Goal: Ask a question

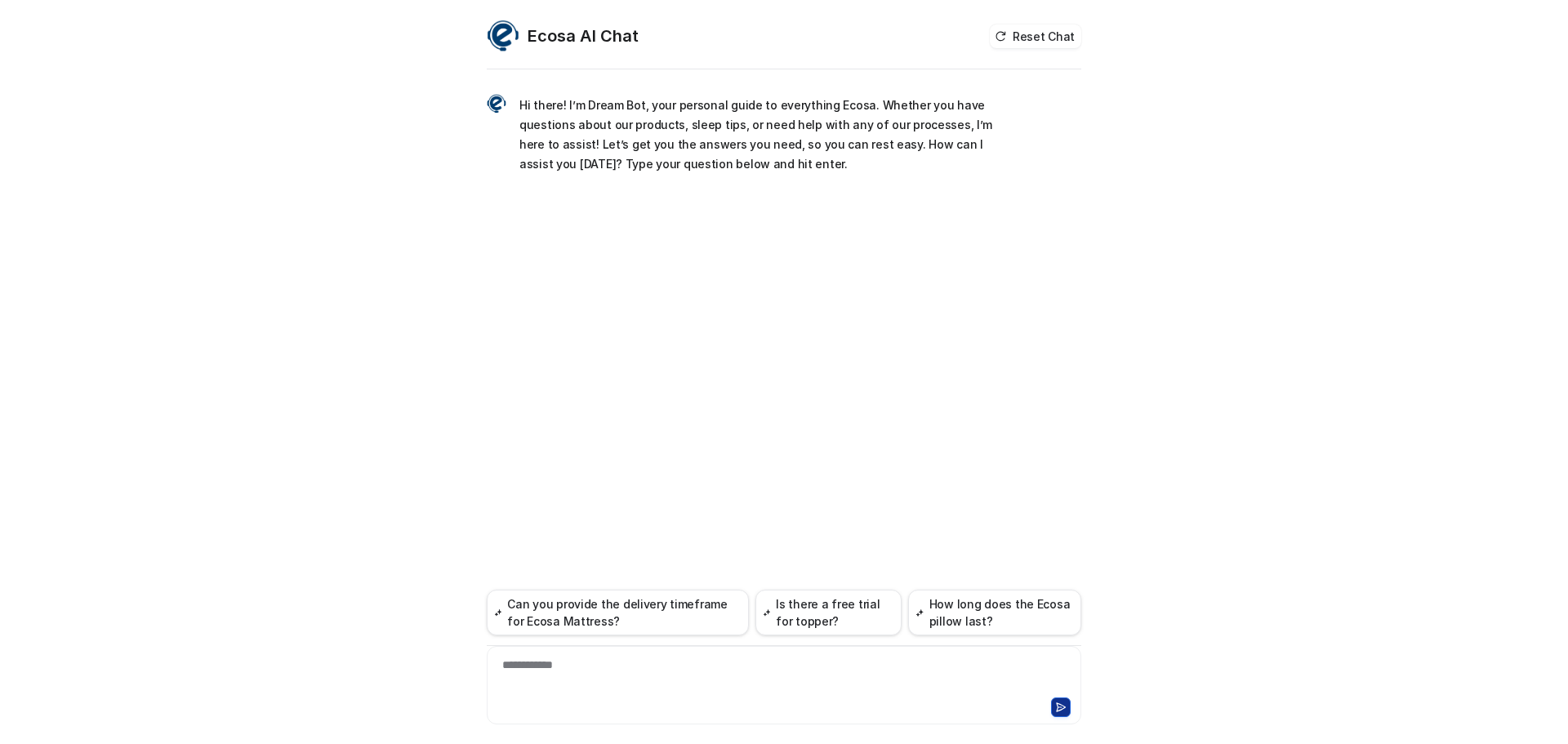
click at [607, 693] on div "**********" at bounding box center [783, 675] width 586 height 37
paste div
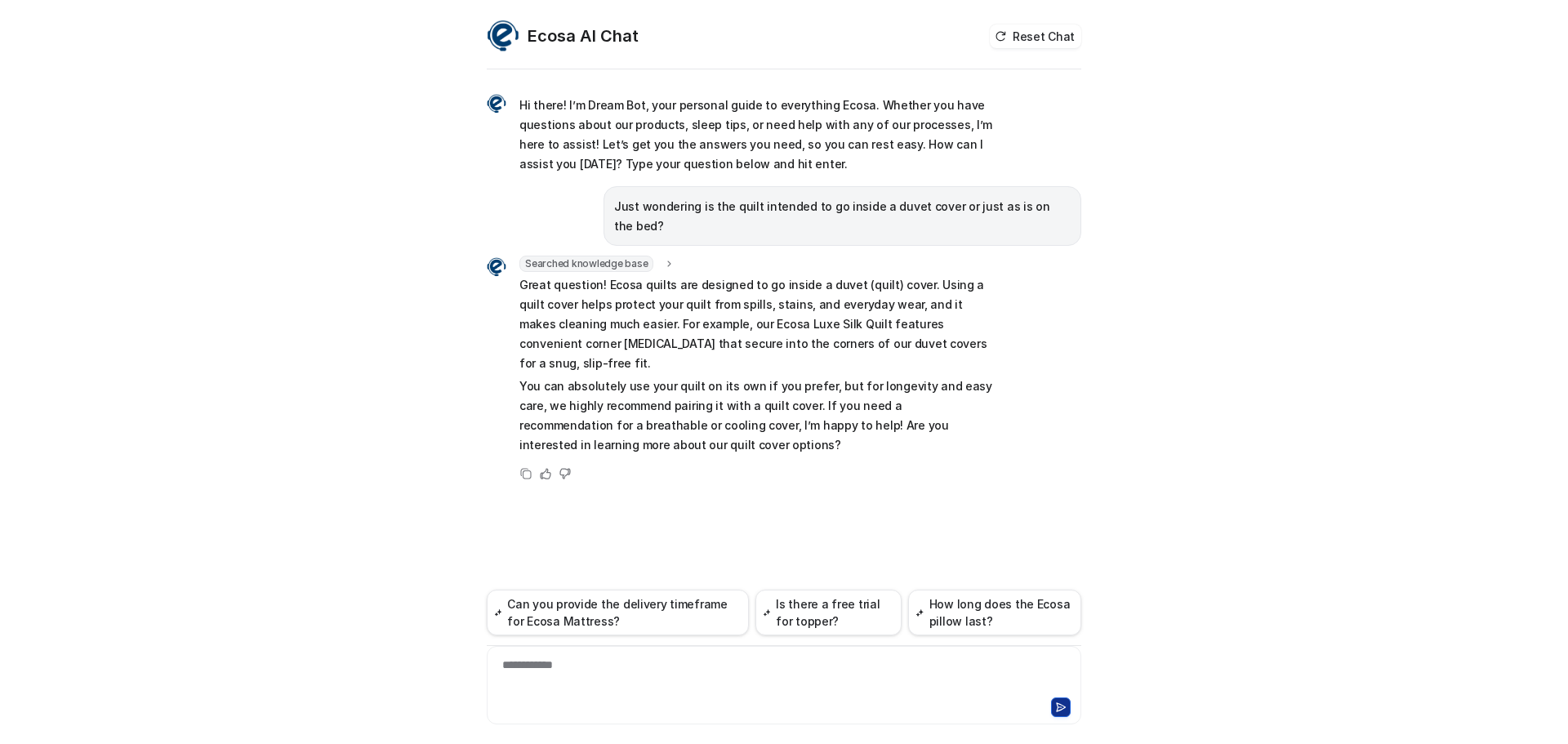
click at [554, 286] on p "Great question! Ecosa quilts are designed to go inside a duvet (quilt) cover. U…" at bounding box center [759, 324] width 478 height 98
copy p "Ecosa quilts are designed to go inside a duvet (quilt) cover."
drag, startPoint x: 602, startPoint y: 265, endPoint x: 913, endPoint y: 269, distance: 311.0
click at [913, 275] on p "Great question! Ecosa quilts are designed to go inside a duvet (quilt) cover. U…" at bounding box center [759, 324] width 478 height 98
click at [968, 376] on p "You can absolutely use your quilt on its own if you prefer, but for longevity a…" at bounding box center [759, 415] width 478 height 78
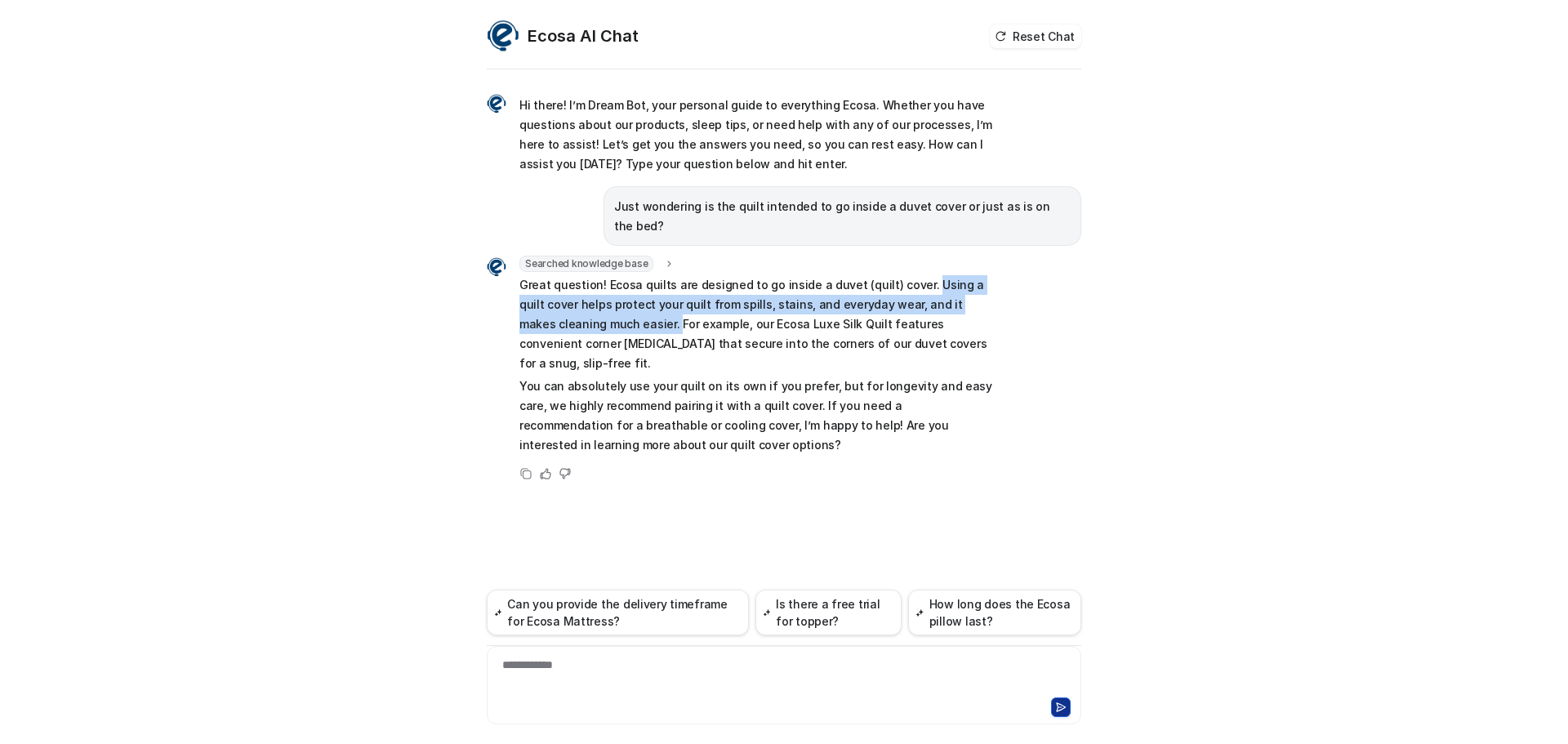
drag, startPoint x: 916, startPoint y: 262, endPoint x: 591, endPoint y: 300, distance: 327.2
click at [591, 300] on p "Great question! Ecosa quilts are designed to go inside a duvet (quilt) cover. U…" at bounding box center [759, 324] width 478 height 98
copy p "Using a quilt cover helps protect your quilt from spills, stains, and everyday …"
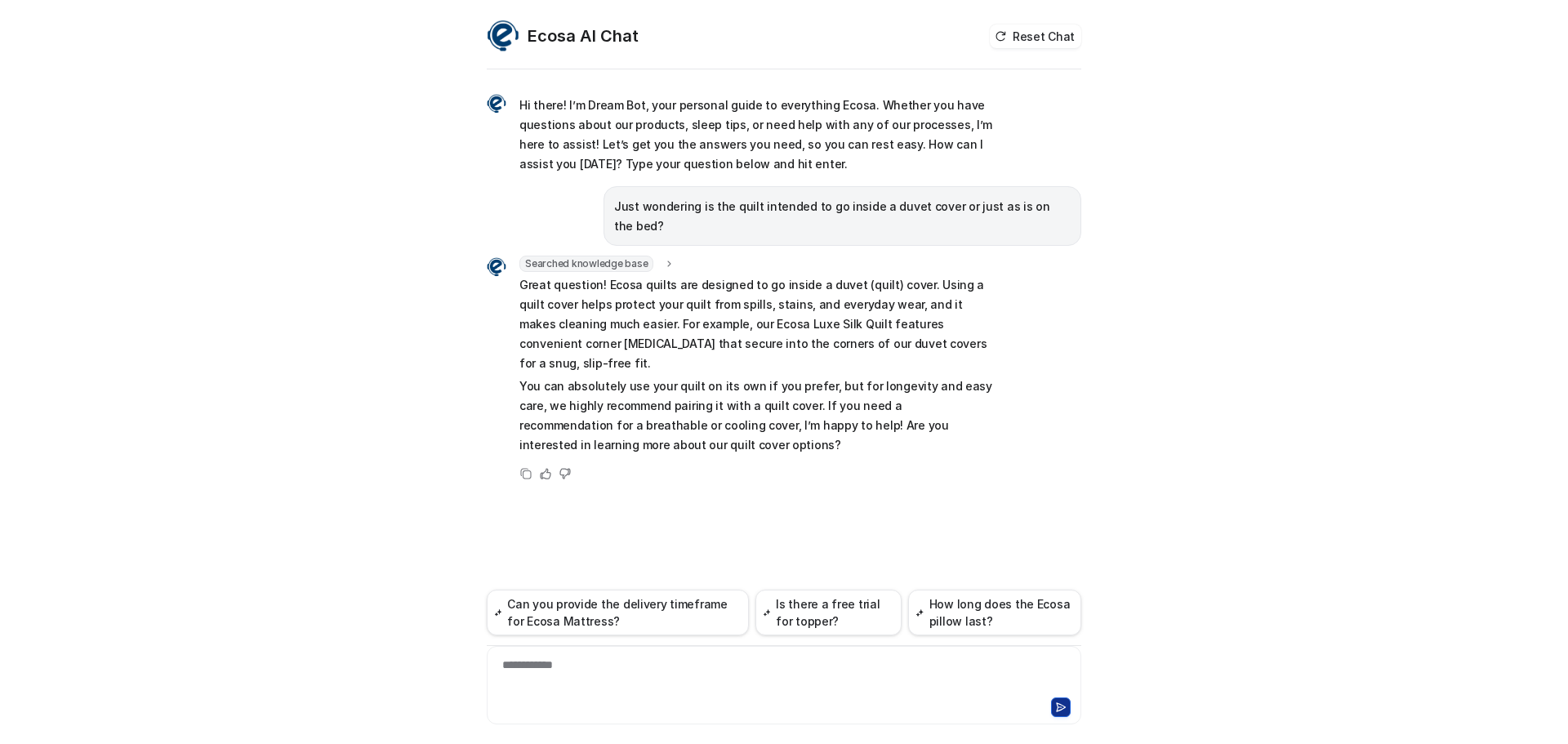
click at [135, 109] on div "Ecosa AI Chat Reset Chat Hi there! I’m Dream Bot, your personal guide to everyt…" at bounding box center [784, 372] width 1568 height 744
click at [1296, 442] on div "Ecosa AI Chat Reset Chat Hi there! I’m Dream Bot, your personal guide to everyt…" at bounding box center [784, 372] width 1568 height 744
